Goal: Task Accomplishment & Management: Complete application form

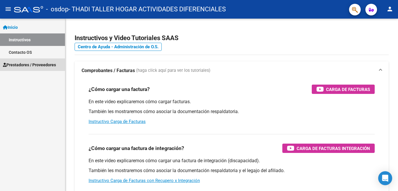
click at [23, 67] on span "Prestadores / Proveedores" at bounding box center [29, 65] width 53 height 6
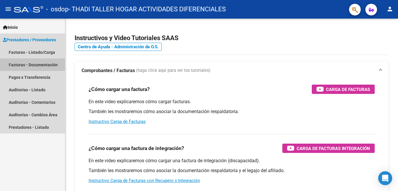
click at [23, 66] on link "Facturas - Documentación" at bounding box center [32, 65] width 65 height 13
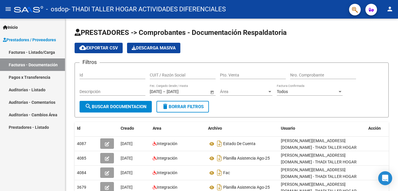
click at [36, 54] on link "Facturas - Listado/Carga" at bounding box center [32, 52] width 65 height 13
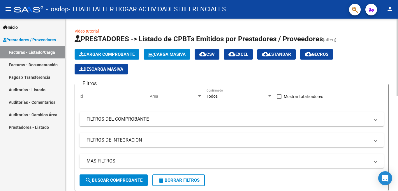
click at [127, 56] on span "Cargar Comprobante" at bounding box center [106, 54] width 55 height 5
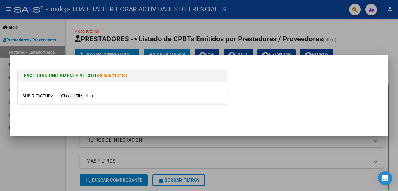
click at [75, 95] on input "file" at bounding box center [59, 96] width 74 height 6
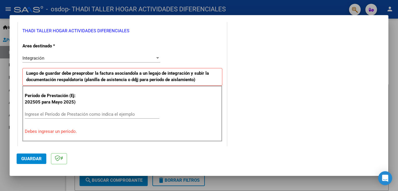
scroll to position [146, 0]
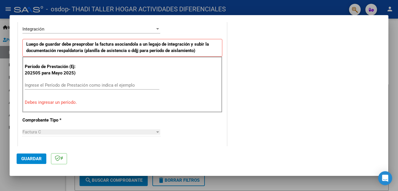
click at [77, 87] on input "Ingrese el Período de Prestación como indica el ejemplo" at bounding box center [92, 85] width 135 height 5
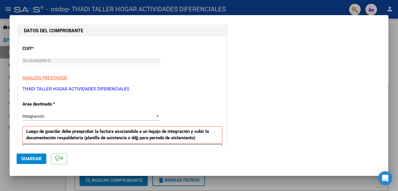
scroll to position [0, 0]
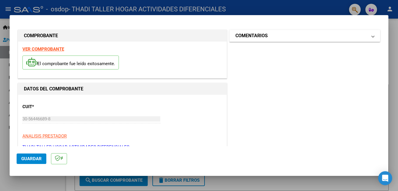
type input "202509"
click at [258, 34] on h1 "COMENTARIOS" at bounding box center [251, 35] width 32 height 7
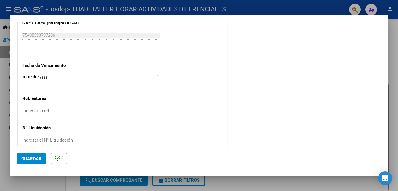
scroll to position [381, 0]
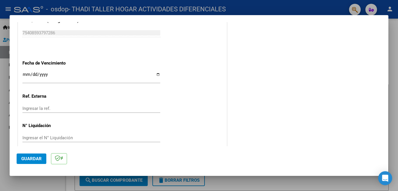
click at [33, 161] on span "Guardar" at bounding box center [31, 158] width 20 height 5
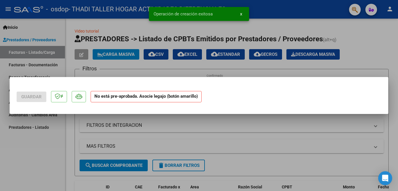
scroll to position [0, 0]
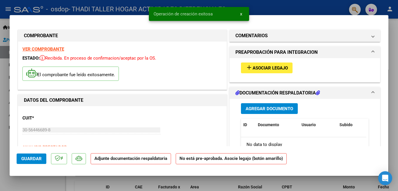
click at [273, 66] on span "Asociar Legajo" at bounding box center [270, 68] width 35 height 5
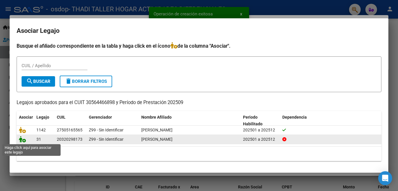
click at [24, 139] on icon at bounding box center [22, 139] width 7 height 6
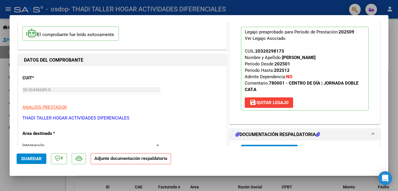
scroll to position [98, 0]
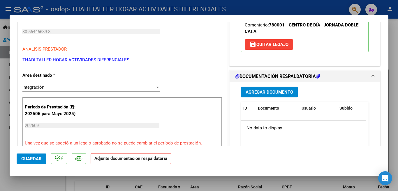
click at [270, 93] on span "Agregar Documento" at bounding box center [269, 92] width 47 height 5
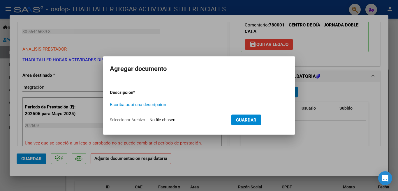
click at [175, 102] on input "Escriba aquí una descripcion" at bounding box center [171, 104] width 123 height 5
type input "f"
type input "d"
type input "f"
type input "fac"
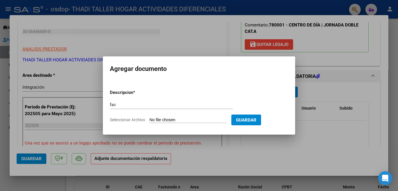
click at [127, 120] on span "Seleccionar Archivo" at bounding box center [127, 120] width 35 height 5
click at [149, 120] on input "Seleccionar Archivo" at bounding box center [187, 121] width 77 height 6
type input "C:\fakepath\[US_VEHICLE_IDENTIFICATION_NUMBER].pdf"
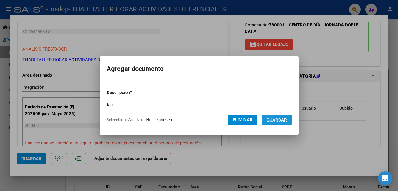
click at [278, 118] on span "Guardar" at bounding box center [277, 120] width 20 height 5
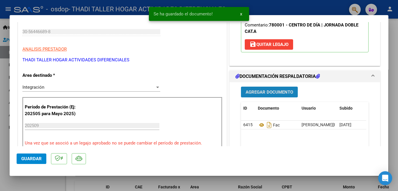
click at [267, 91] on span "Agregar Documento" at bounding box center [269, 92] width 47 height 5
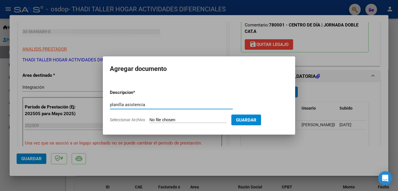
type input "planilla asistencia"
click at [142, 121] on span "Seleccionar Archivo" at bounding box center [127, 120] width 35 height 5
click at [149, 121] on input "Seleccionar Archivo" at bounding box center [187, 121] width 77 height 6
type input "C:\fakepath\[PERSON_NAME].pdf"
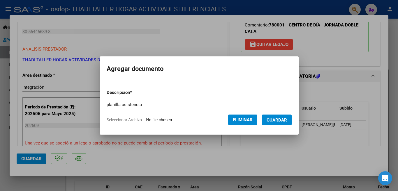
click at [275, 121] on span "Guardar" at bounding box center [277, 120] width 20 height 5
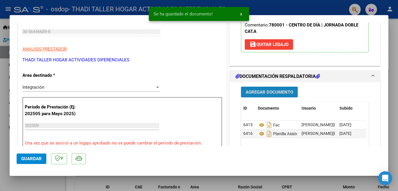
click at [253, 93] on span "Agregar Documento" at bounding box center [269, 92] width 47 height 5
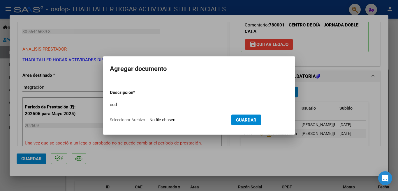
type input "cud"
click at [132, 118] on span "Seleccionar Archivo" at bounding box center [127, 120] width 35 height 5
click at [149, 118] on input "Seleccionar Archivo" at bounding box center [187, 121] width 77 height 6
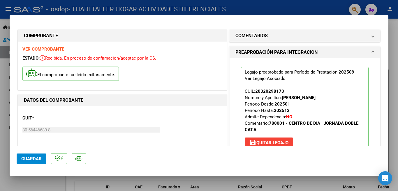
scroll to position [146, 0]
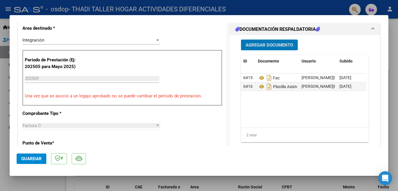
click at [36, 160] on span "Guardar" at bounding box center [31, 158] width 20 height 5
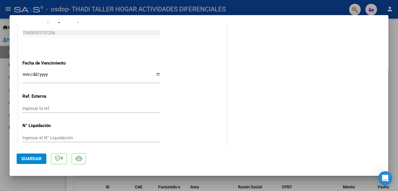
scroll to position [332, 0]
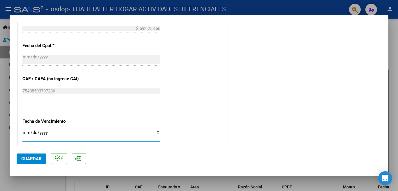
click at [154, 131] on input "Ingresar la fecha" at bounding box center [91, 135] width 138 height 9
type input "[DATE]"
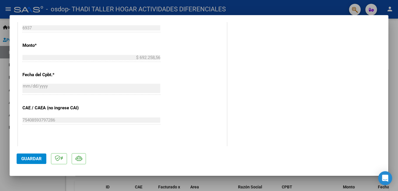
scroll to position [390, 0]
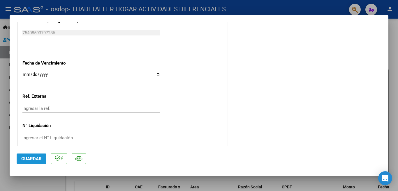
click at [28, 157] on span "Guardar" at bounding box center [31, 158] width 20 height 5
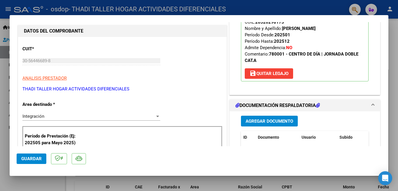
scroll to position [0, 0]
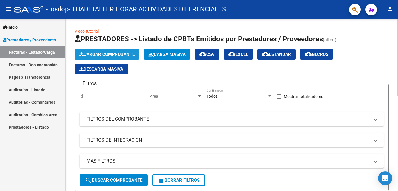
click at [116, 55] on span "Cargar Comprobante" at bounding box center [106, 54] width 55 height 5
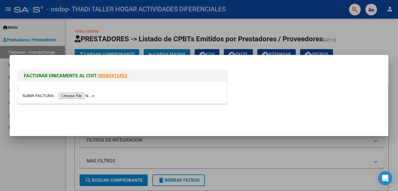
click at [87, 95] on input "file" at bounding box center [59, 96] width 74 height 6
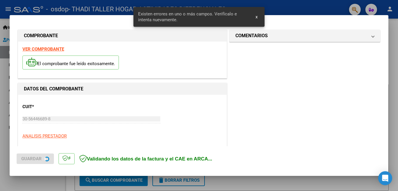
scroll to position [141, 0]
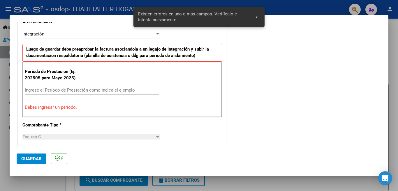
click at [72, 88] on input "Ingrese el Período de Prestación como indica el ejemplo" at bounding box center [92, 90] width 135 height 5
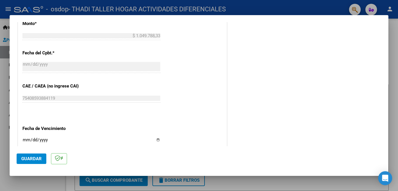
scroll to position [345, 0]
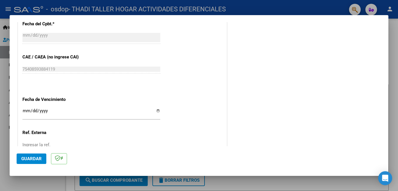
type input "202509"
click at [158, 109] on input "Ingresar la fecha" at bounding box center [91, 113] width 138 height 9
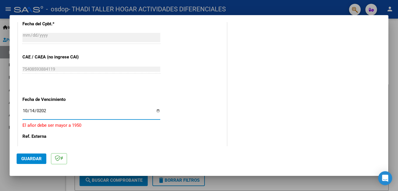
type input "[DATE]"
click at [95, 142] on input "Ingresar la ref." at bounding box center [91, 144] width 138 height 5
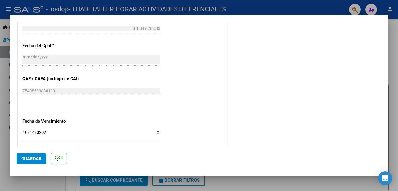
scroll to position [352, 0]
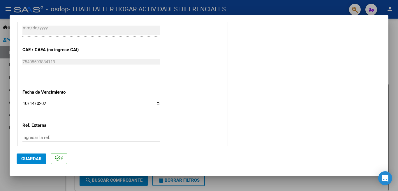
click at [36, 159] on span "Guardar" at bounding box center [31, 158] width 20 height 5
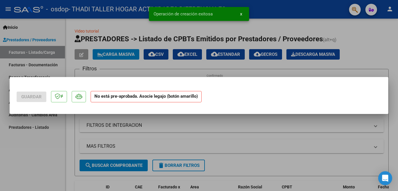
scroll to position [0, 0]
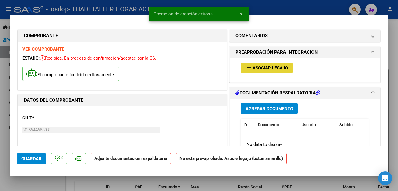
click at [276, 68] on span "Asociar Legajo" at bounding box center [270, 68] width 35 height 5
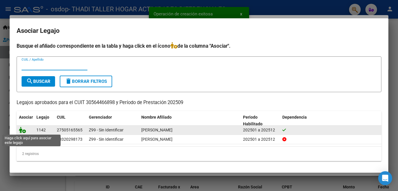
click at [21, 132] on icon at bounding box center [22, 130] width 7 height 6
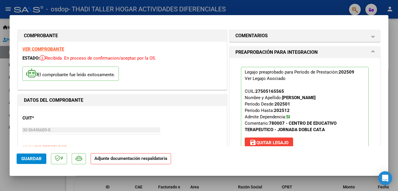
scroll to position [87, 0]
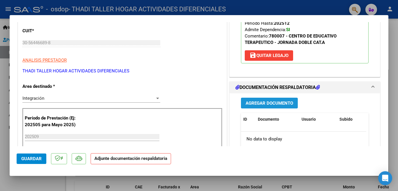
click at [276, 101] on span "Agregar Documento" at bounding box center [269, 103] width 47 height 5
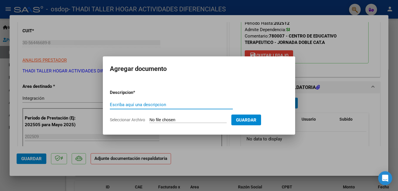
click at [156, 102] on input "Escriba aquí una descripcion" at bounding box center [171, 104] width 123 height 5
type input "PLANILLA ASISTENCIA CET"
click at [136, 118] on span "Seleccionar Archivo" at bounding box center [127, 120] width 35 height 5
click at [149, 118] on input "Seleccionar Archivo" at bounding box center [187, 121] width 77 height 6
type input "C:\fakepath\[PERSON_NAME].pdf"
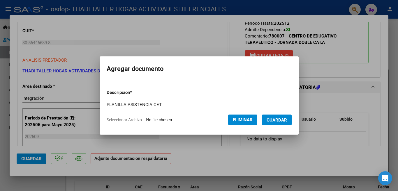
click at [275, 122] on span "Guardar" at bounding box center [277, 120] width 20 height 5
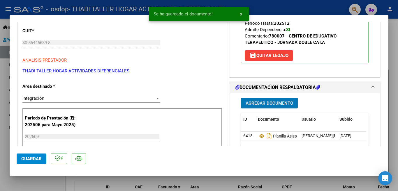
click at [254, 107] on button "Agregar Documento" at bounding box center [269, 103] width 57 height 11
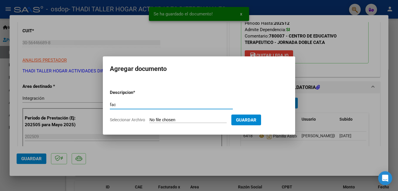
type input "fac"
click at [139, 120] on span "Seleccionar Archivo" at bounding box center [127, 120] width 35 height 5
click at [149, 120] on input "Seleccionar Archivo" at bounding box center [187, 121] width 77 height 6
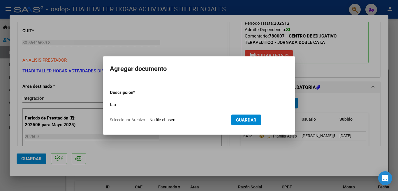
type input "C:\fakepath\[US_VEHICLE_IDENTIFICATION_NUMBER].pdf"
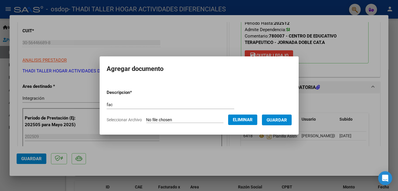
click at [278, 121] on span "Guardar" at bounding box center [277, 120] width 20 height 5
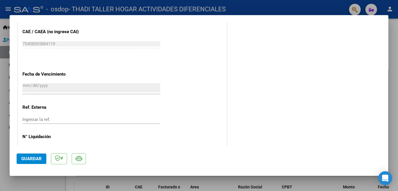
scroll to position [390, 0]
